Goal: Use online tool/utility: Utilize a website feature to perform a specific function

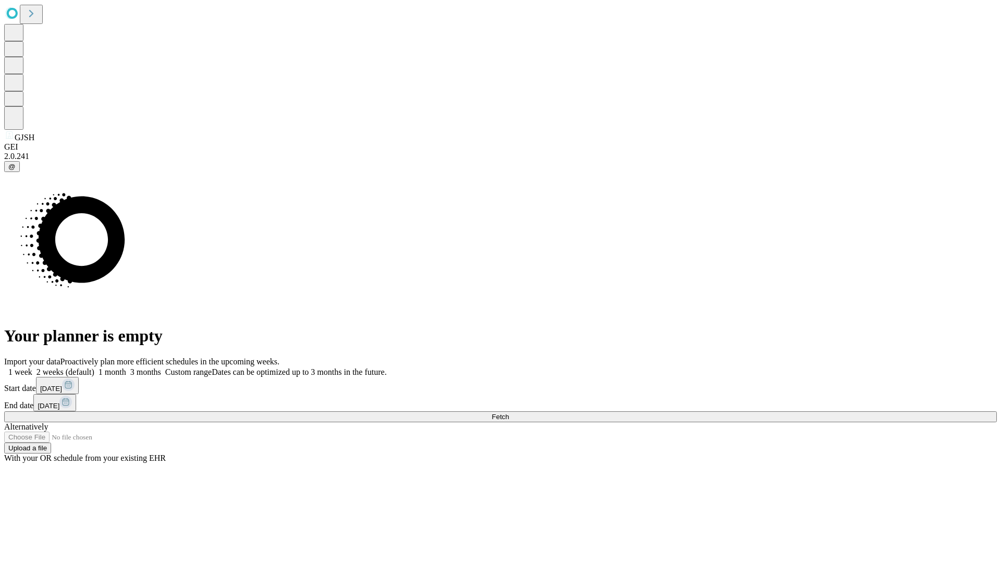
click at [509, 413] on span "Fetch" at bounding box center [500, 417] width 17 height 8
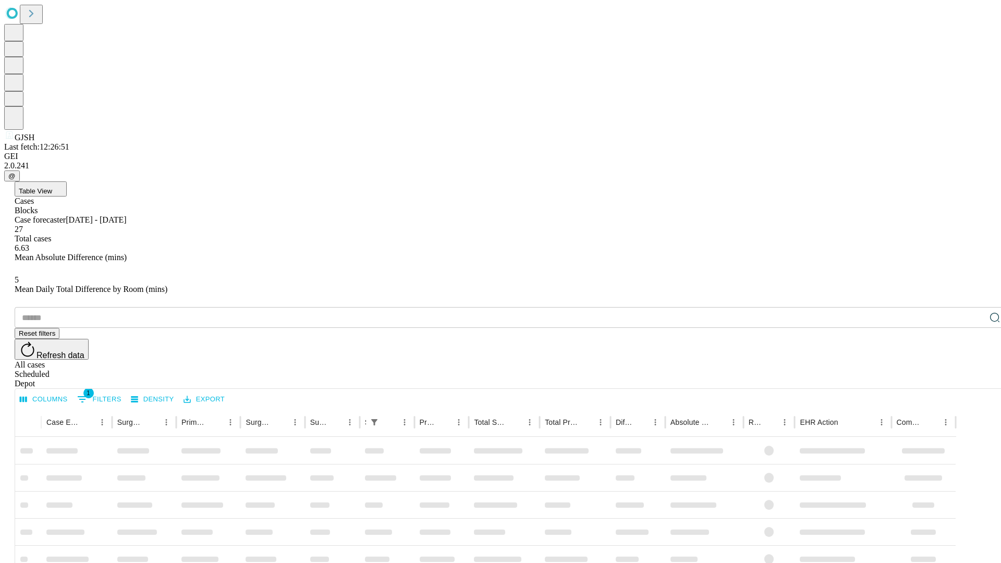
click at [52, 187] on span "Table View" at bounding box center [35, 191] width 33 height 8
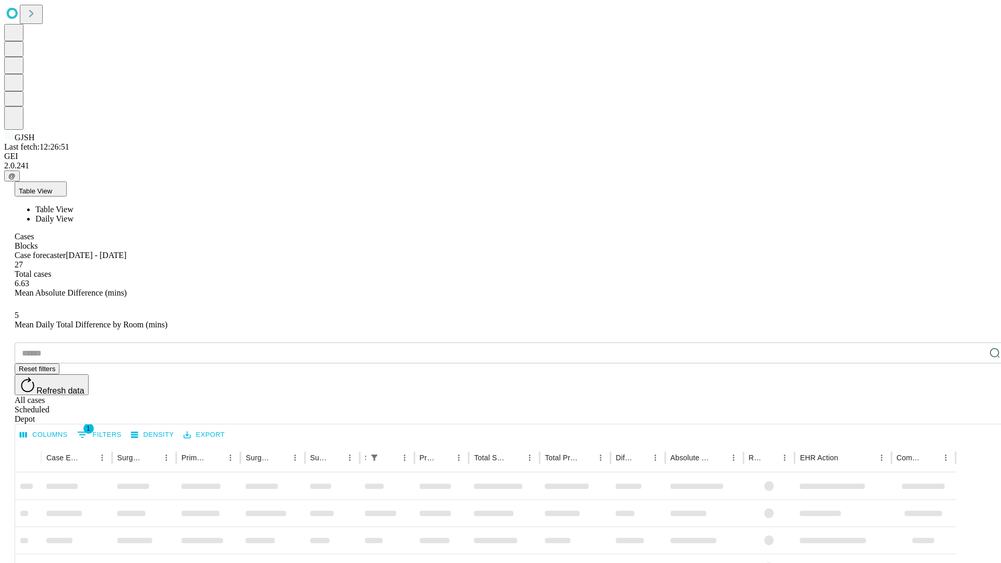
click at [74, 214] on span "Daily View" at bounding box center [54, 218] width 38 height 9
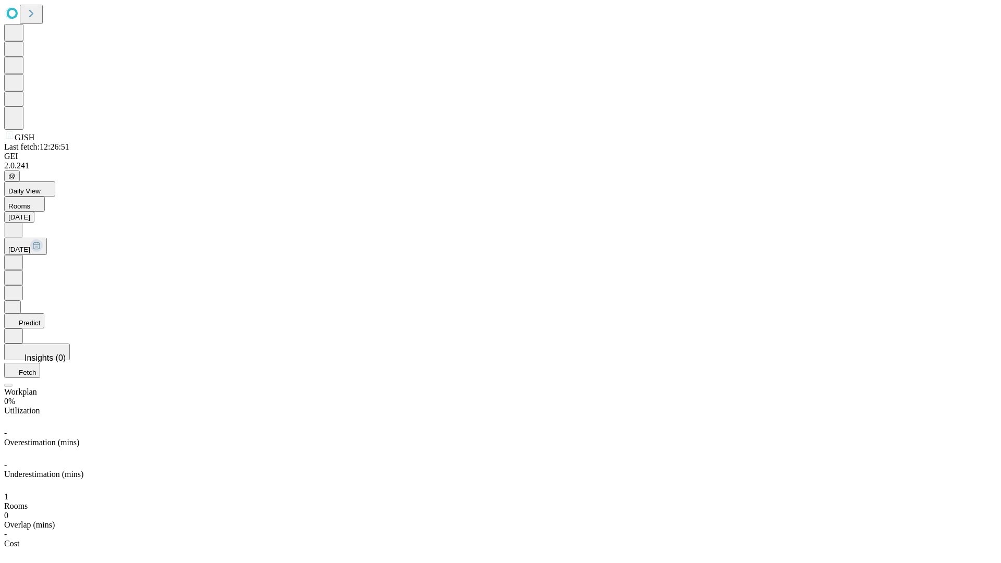
click at [44, 313] on button "Predict" at bounding box center [24, 320] width 40 height 15
